Goal: Book appointment/travel/reservation

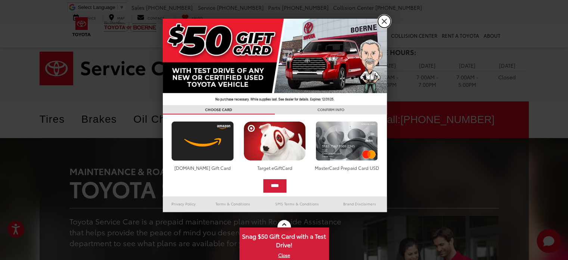
click at [384, 19] on link "X" at bounding box center [384, 21] width 13 height 13
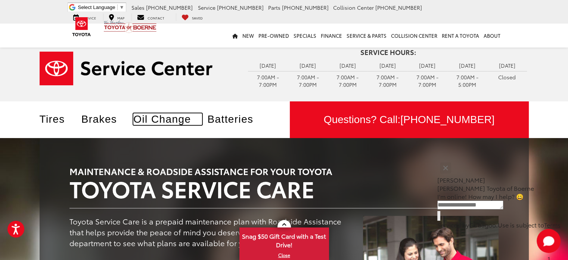
click at [167, 118] on link "Oil Change" at bounding box center [167, 119] width 69 height 12
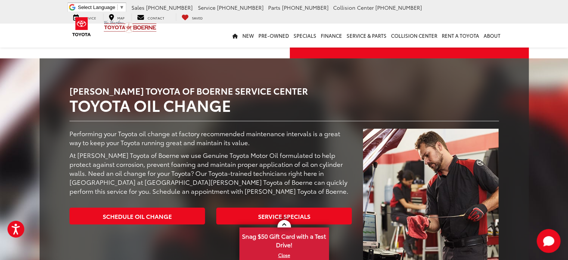
scroll to position [139, 0]
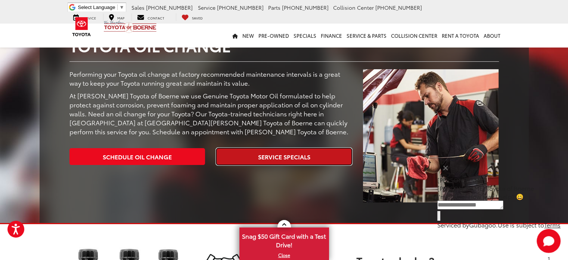
click at [301, 158] on link "Service Specials" at bounding box center [284, 156] width 136 height 17
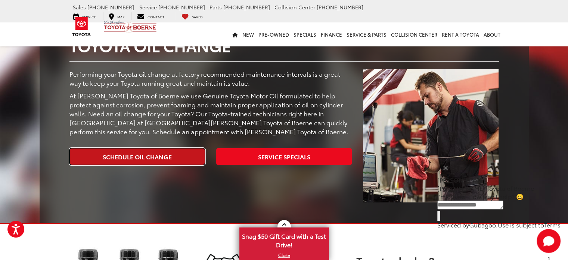
click at [134, 155] on link "Schedule Oil Change" at bounding box center [137, 156] width 136 height 17
